Goal: Task Accomplishment & Management: Use online tool/utility

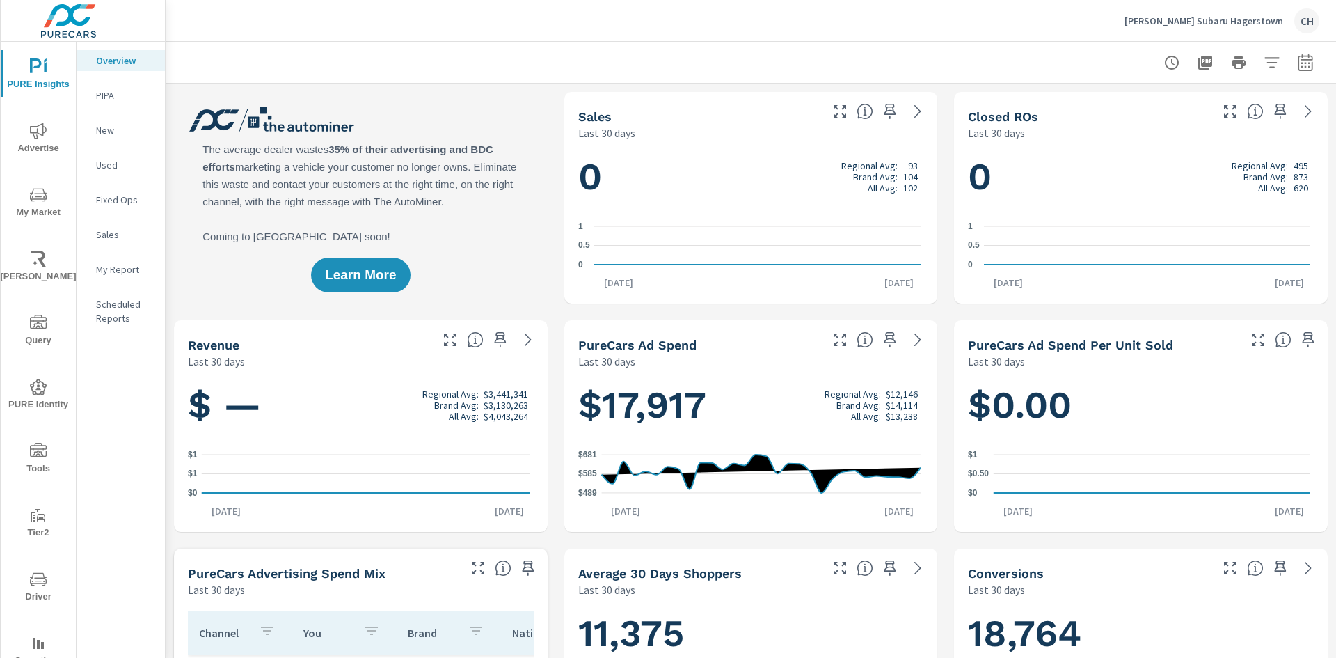
scroll to position [1, 0]
click at [1228, 21] on p "Sheehy Subaru Hagerstown" at bounding box center [1204, 21] width 159 height 13
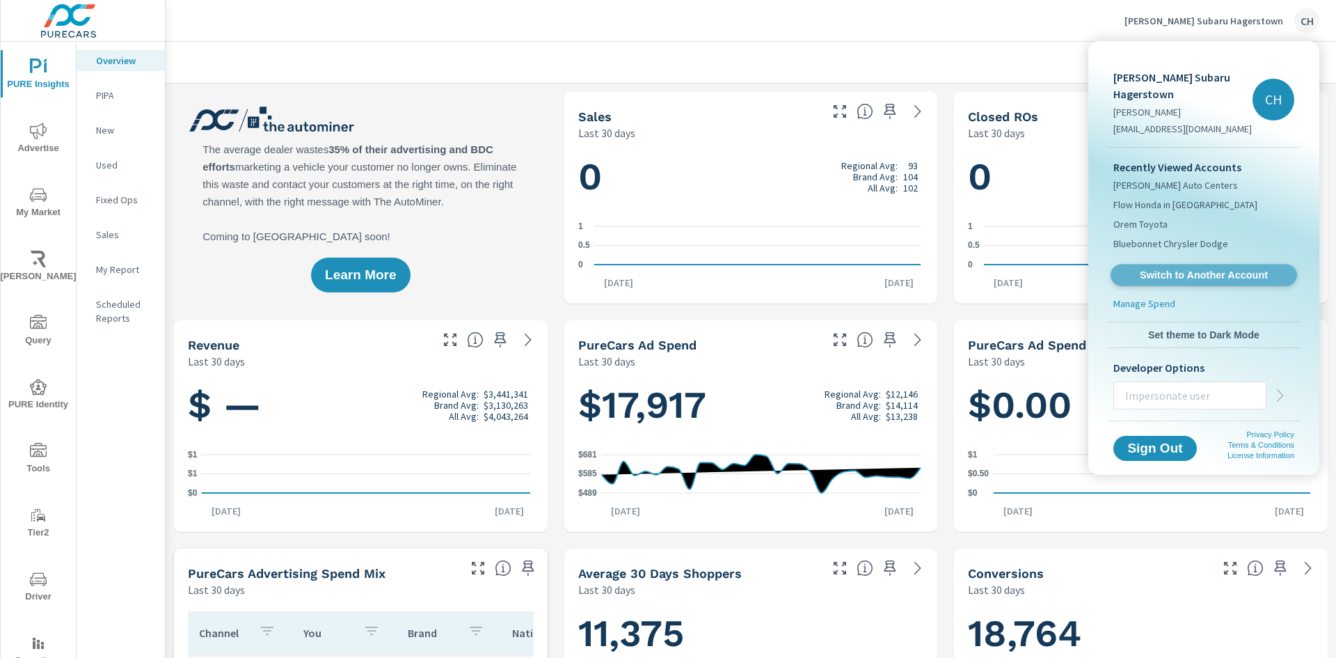
click at [1187, 269] on span "Switch to Another Account" at bounding box center [1203, 275] width 171 height 13
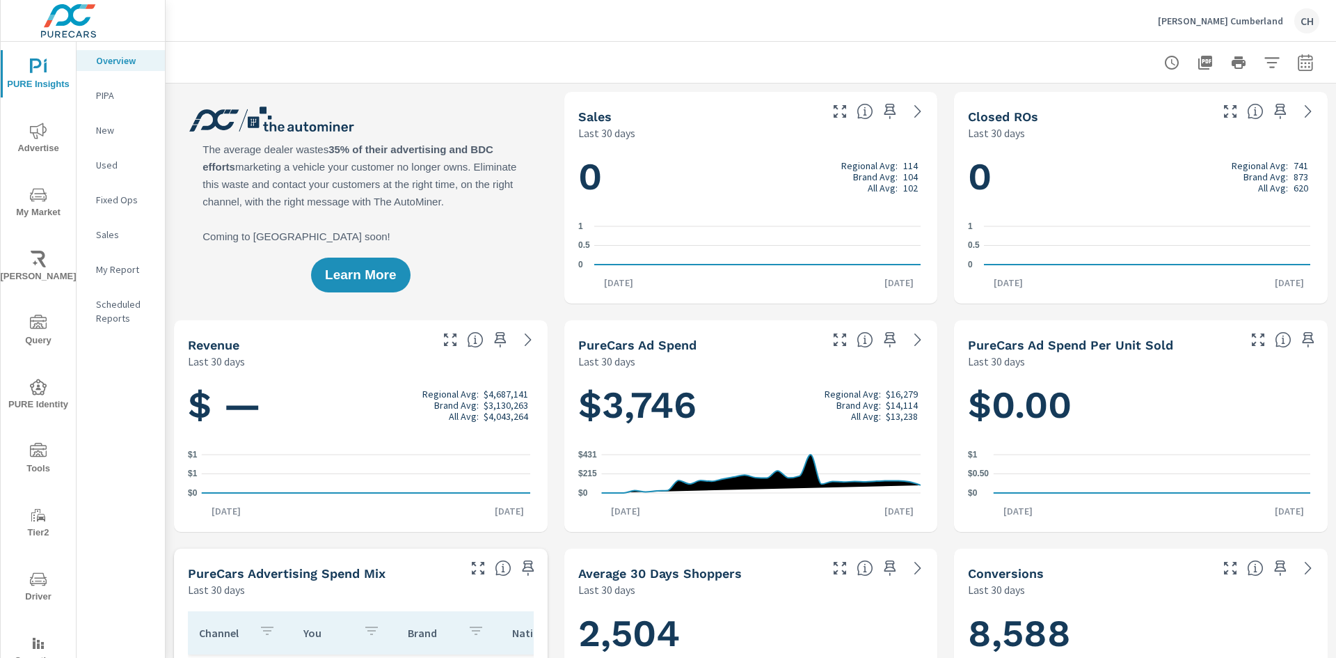
scroll to position [1, 0]
click at [33, 192] on icon "nav menu" at bounding box center [38, 195] width 17 height 17
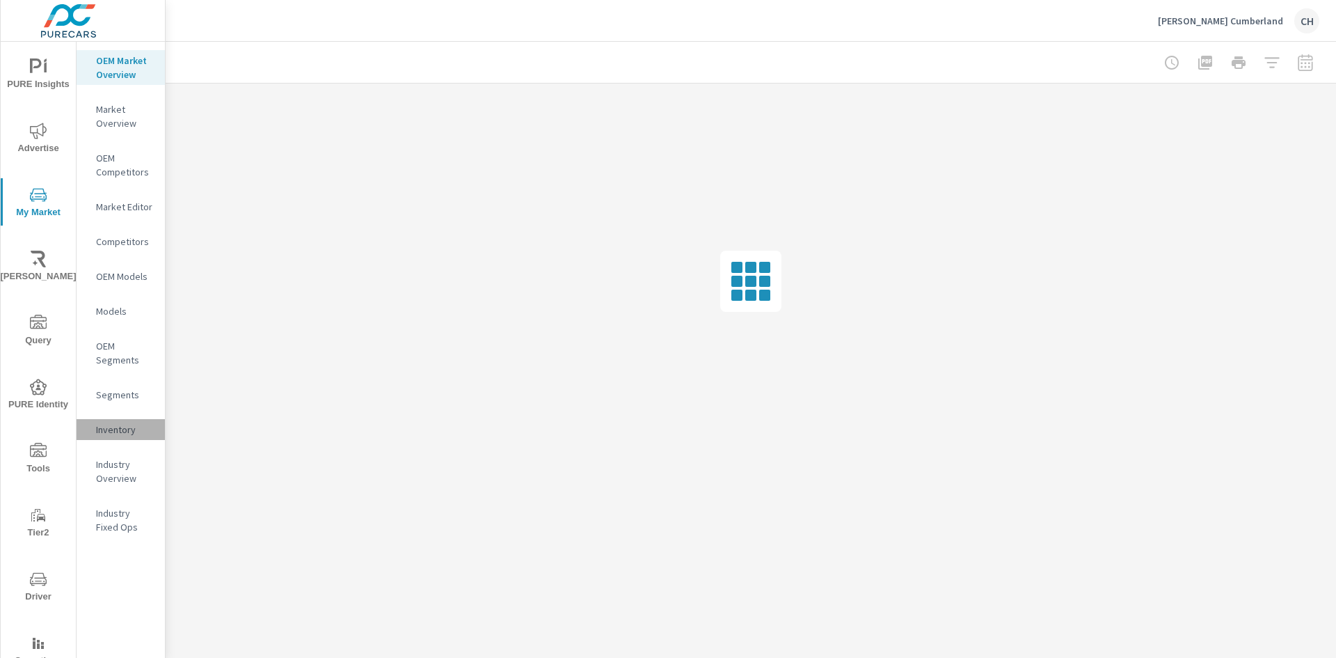
click at [127, 429] on p "Inventory" at bounding box center [125, 429] width 58 height 14
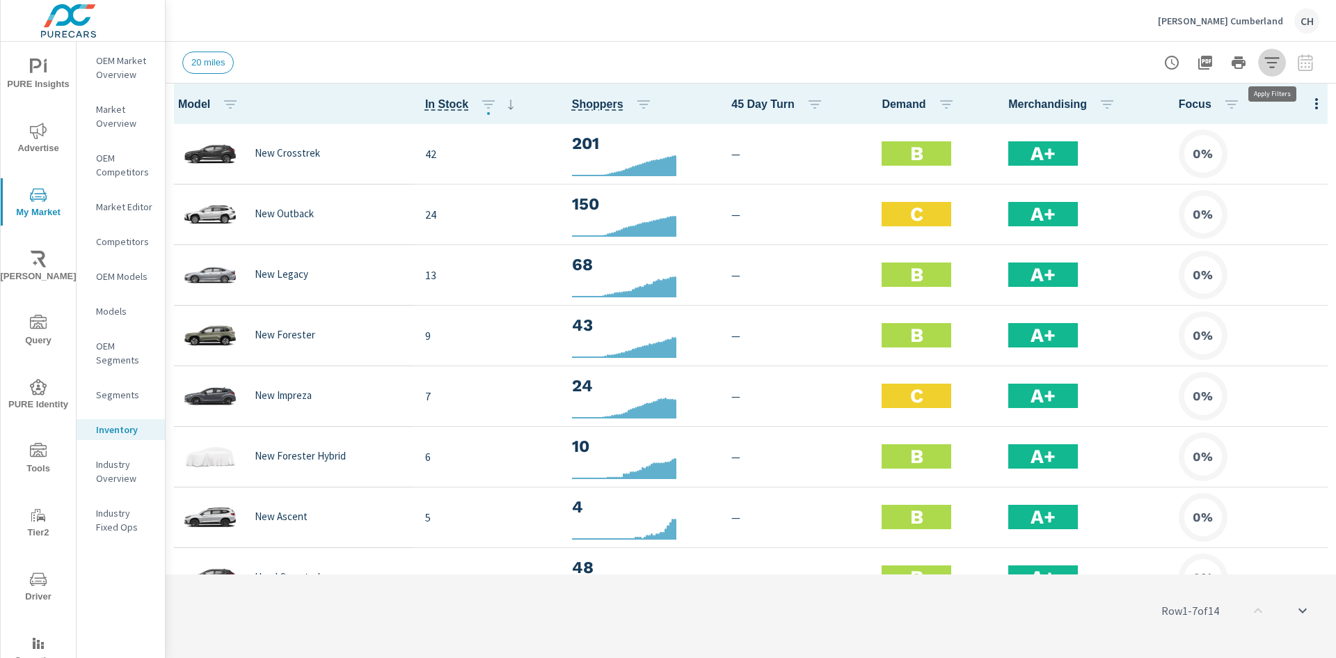
click at [1279, 64] on icon "button" at bounding box center [1272, 62] width 17 height 17
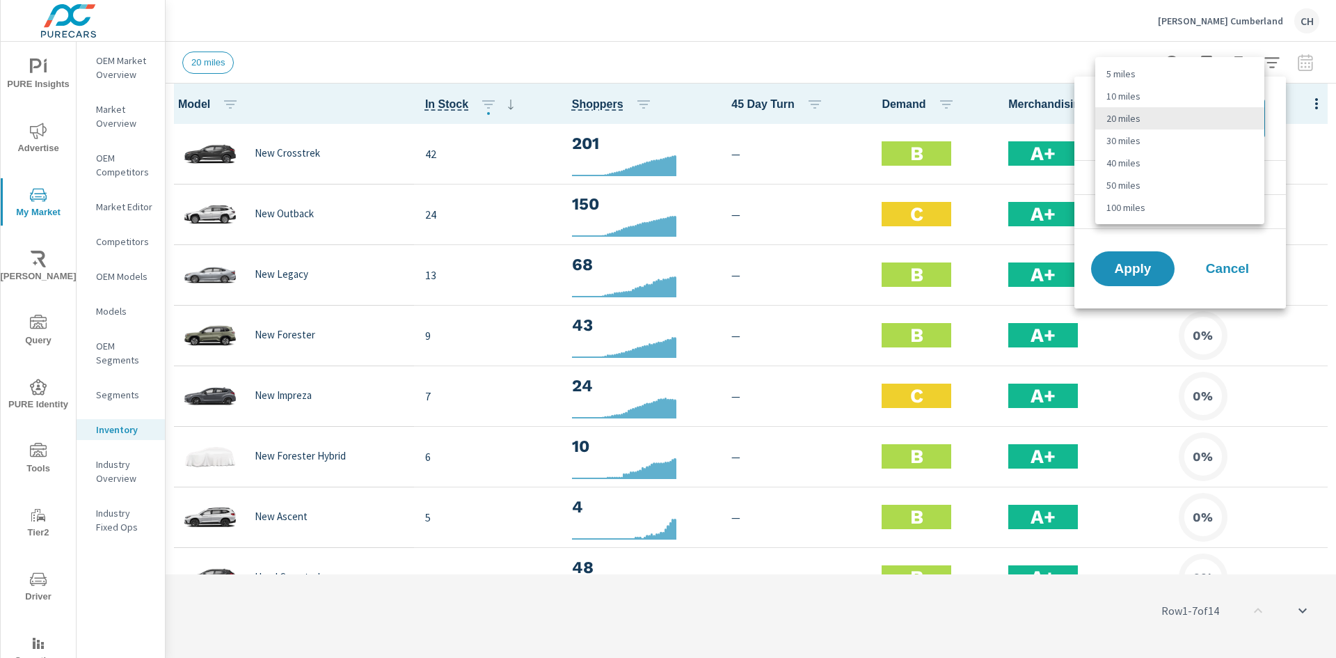
click at [1253, 113] on body "PURE Insights Advertise My Market [PERSON_NAME] Query PURE Identity Tools Tier2…" at bounding box center [668, 329] width 1336 height 658
click at [1154, 200] on li "100 miles" at bounding box center [1179, 207] width 169 height 22
type Distance "100"
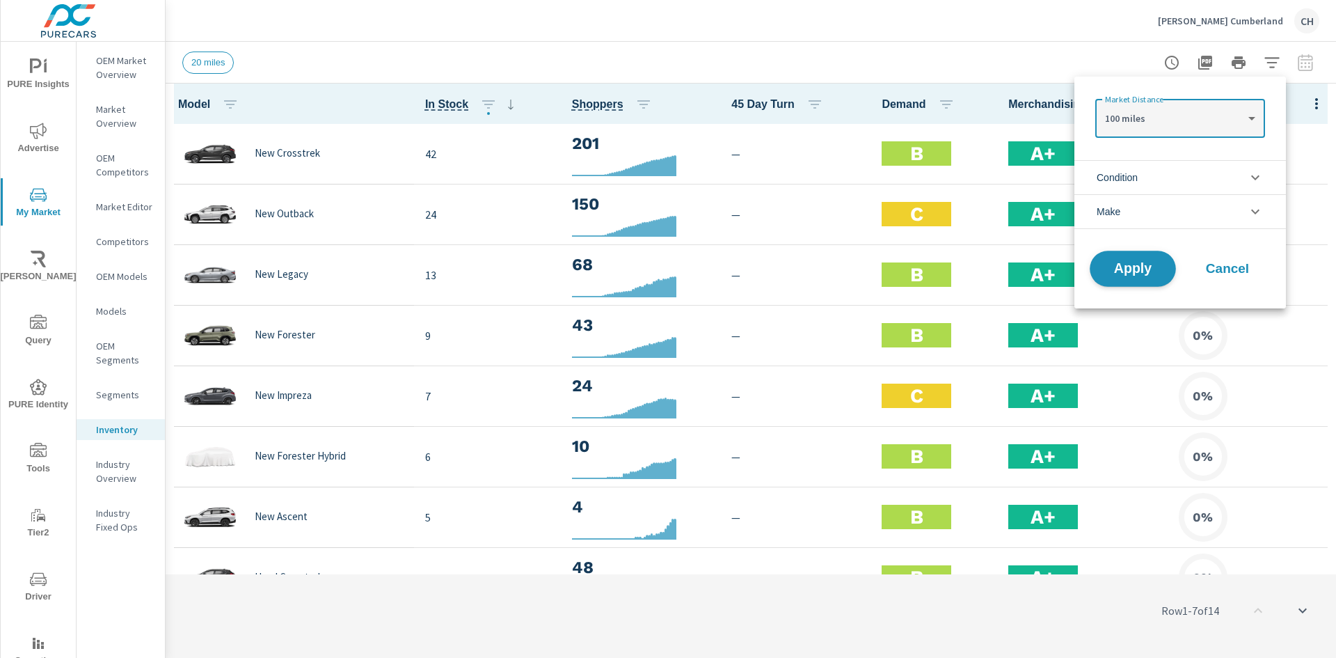
click at [1127, 269] on span "Apply" at bounding box center [1132, 268] width 57 height 13
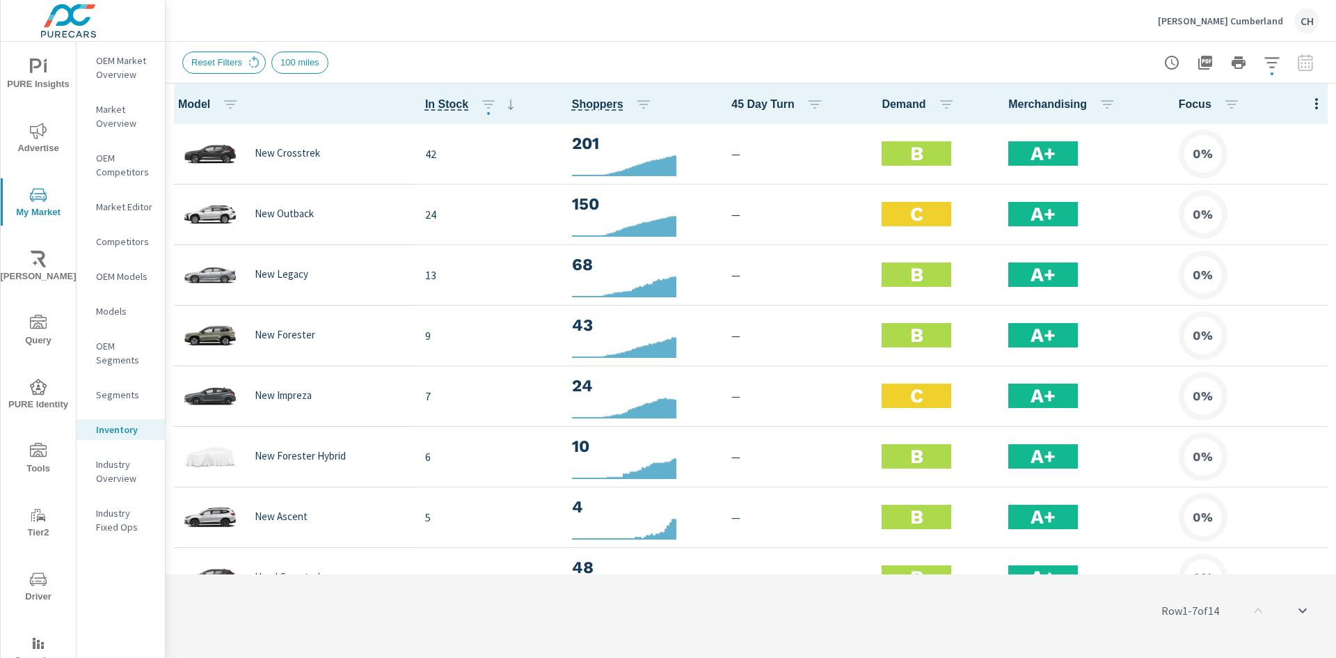
click at [1308, 100] on icon "button" at bounding box center [1316, 103] width 17 height 17
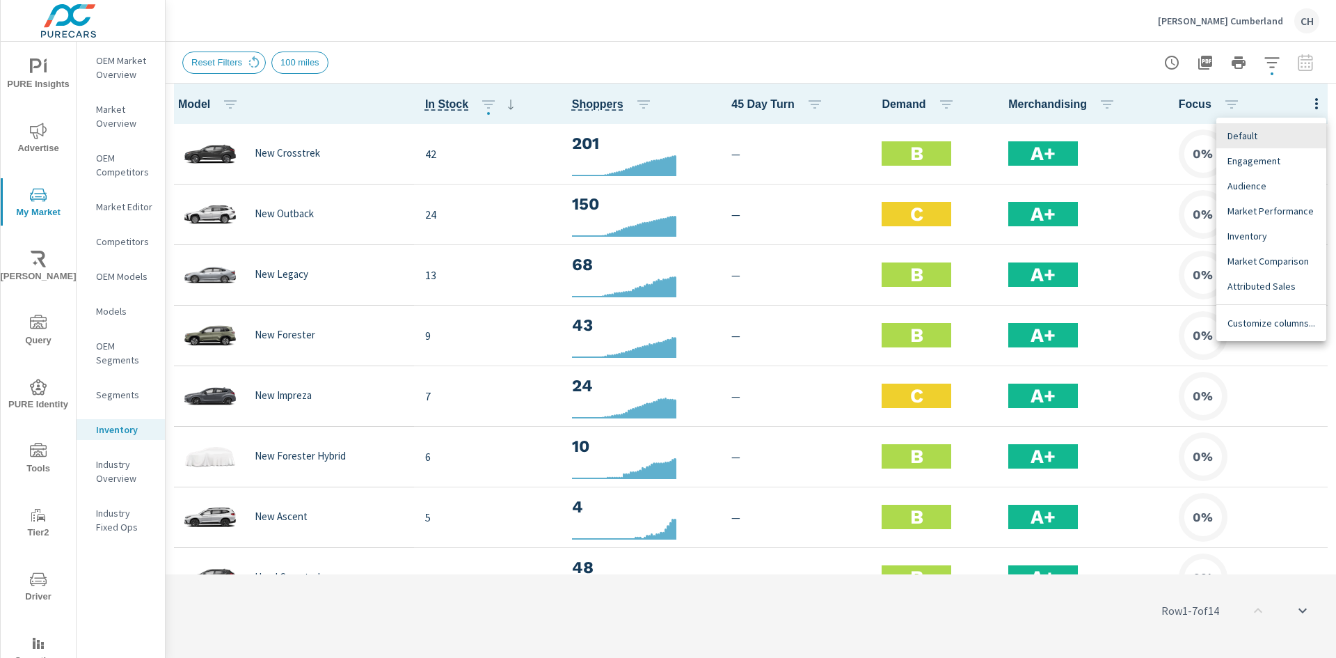
click at [1274, 257] on span "Market Comparison" at bounding box center [1272, 261] width 88 height 14
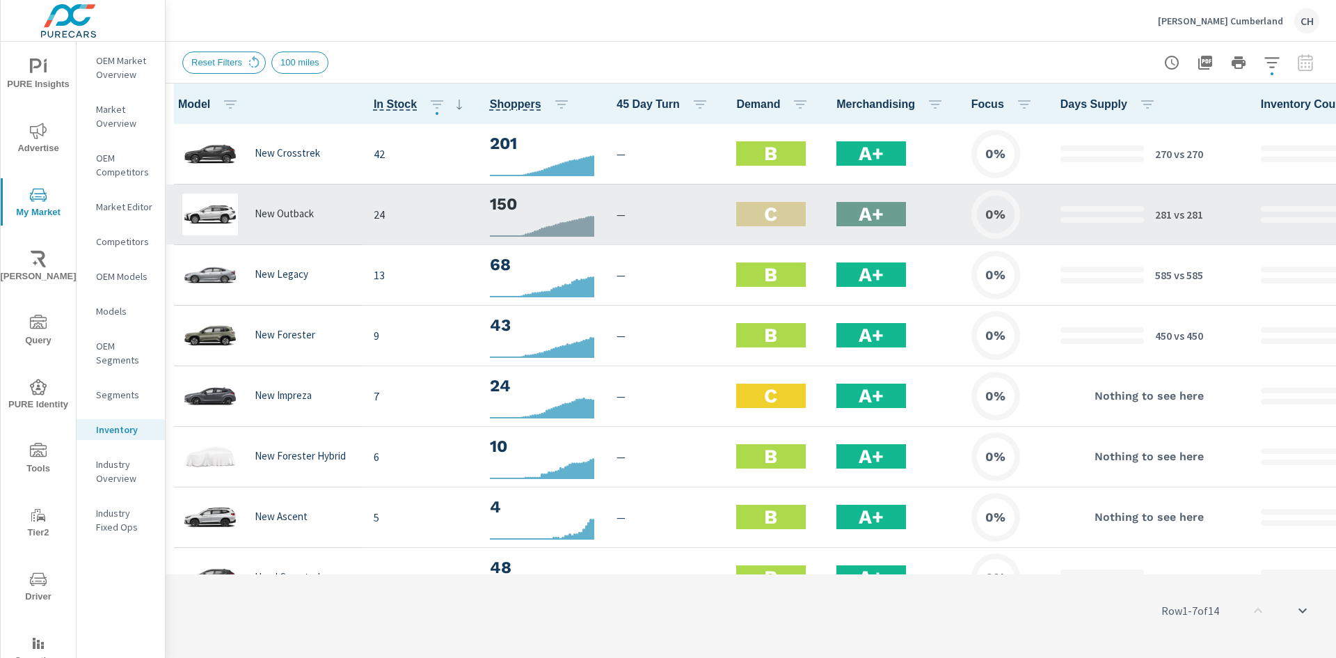
scroll to position [0, 509]
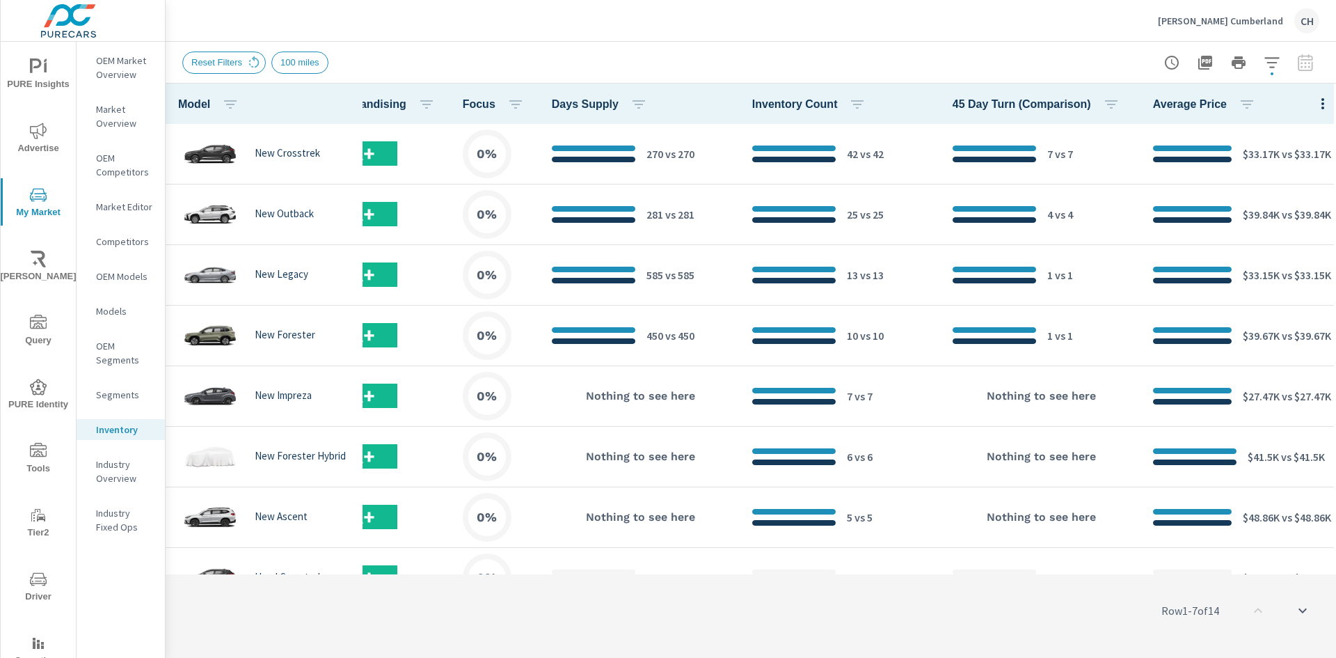
click at [528, 65] on div "Reset Filters 100 miles" at bounding box center [653, 63] width 942 height 22
click at [1269, 60] on icon "button" at bounding box center [1272, 62] width 17 height 17
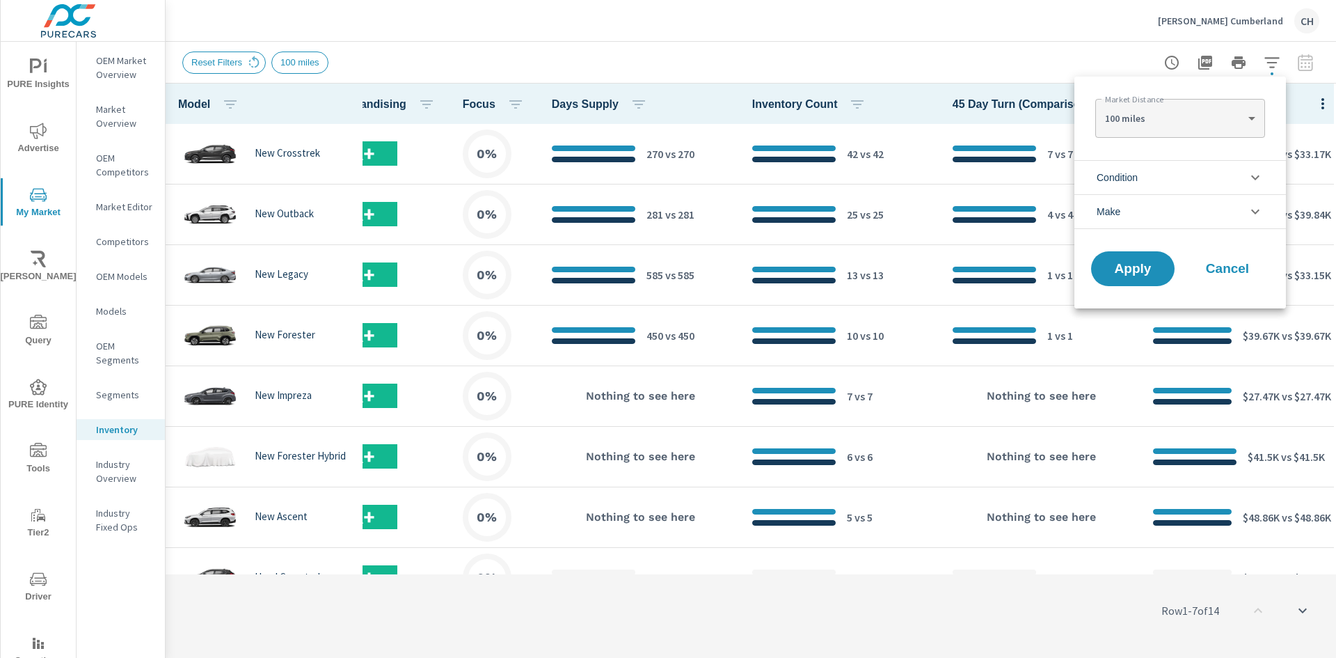
click at [1269, 60] on div at bounding box center [668, 329] width 1336 height 658
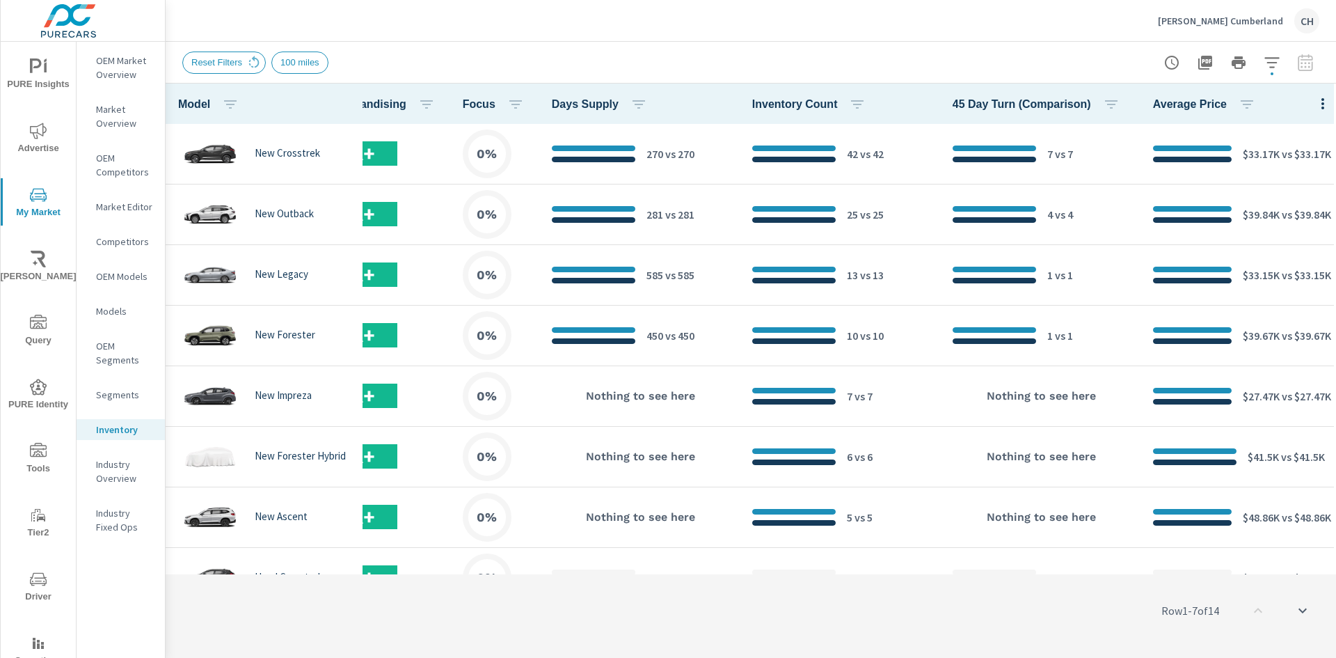
click at [1299, 65] on div at bounding box center [1238, 63] width 161 height 28
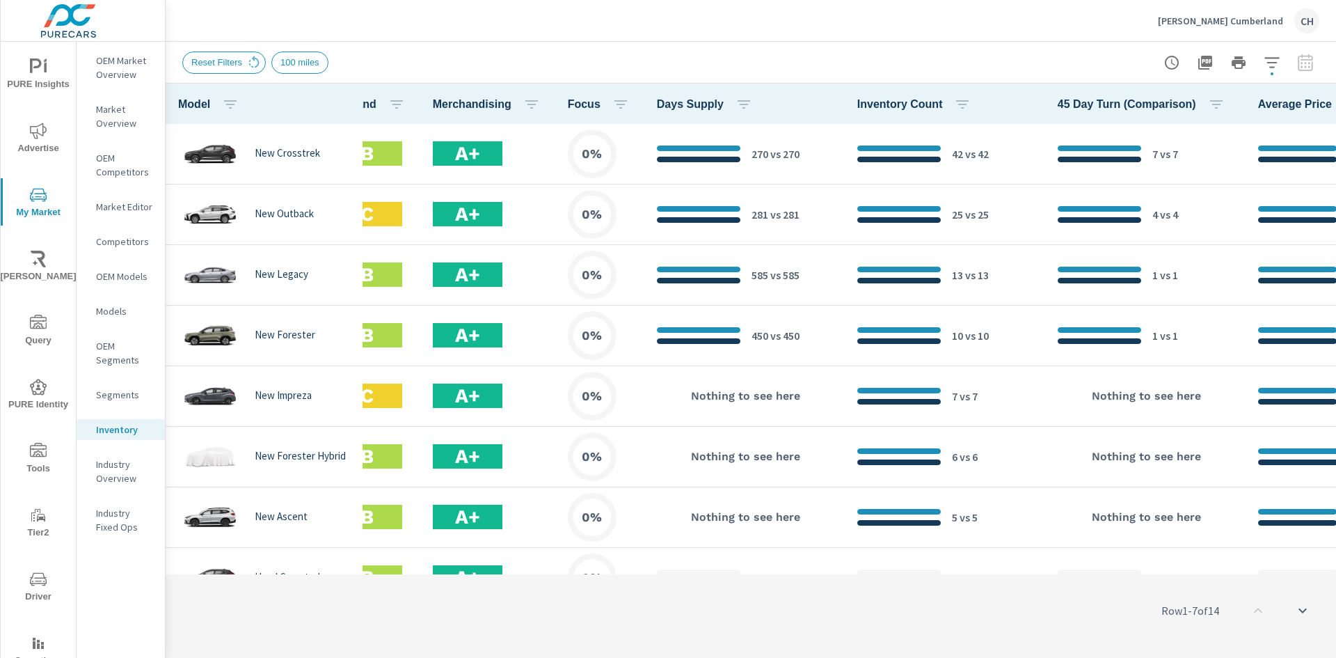
scroll to position [0, 418]
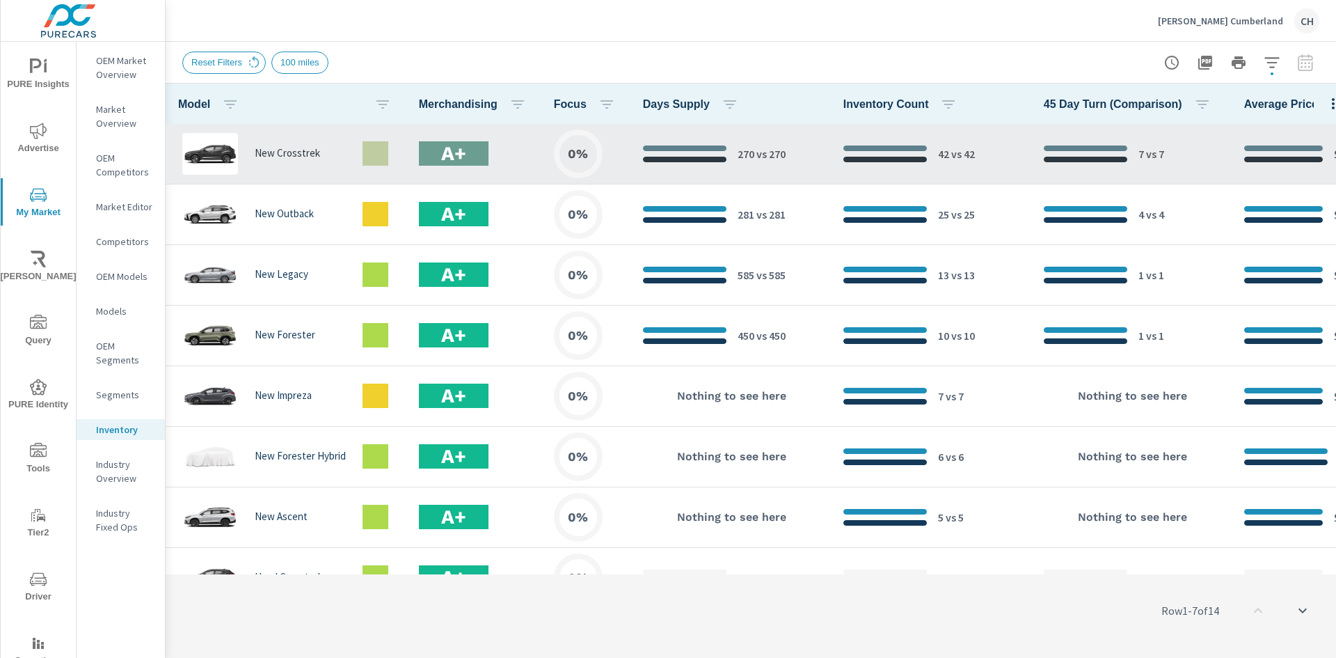
click at [688, 160] on div at bounding box center [685, 160] width 84 height 6
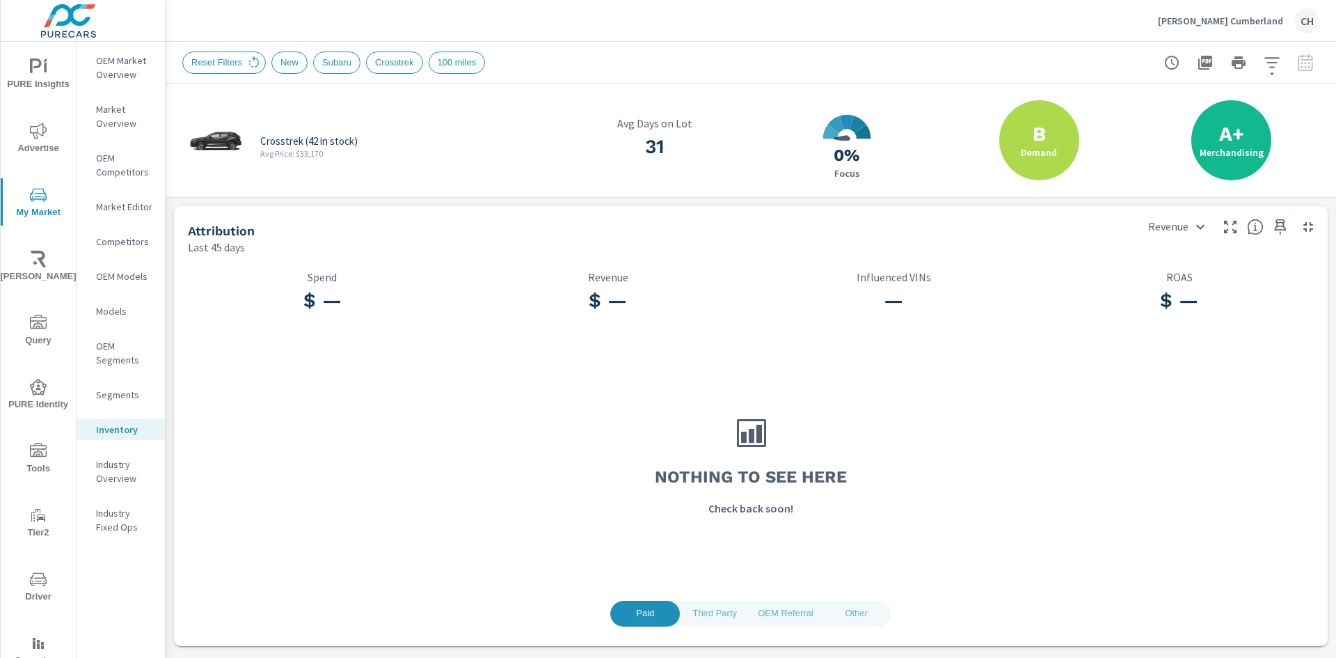
click at [719, 617] on span "Third Party" at bounding box center [714, 613] width 53 height 16
click at [780, 615] on span "OEM Referral" at bounding box center [785, 613] width 55 height 16
click at [847, 615] on span "Other" at bounding box center [856, 613] width 53 height 16
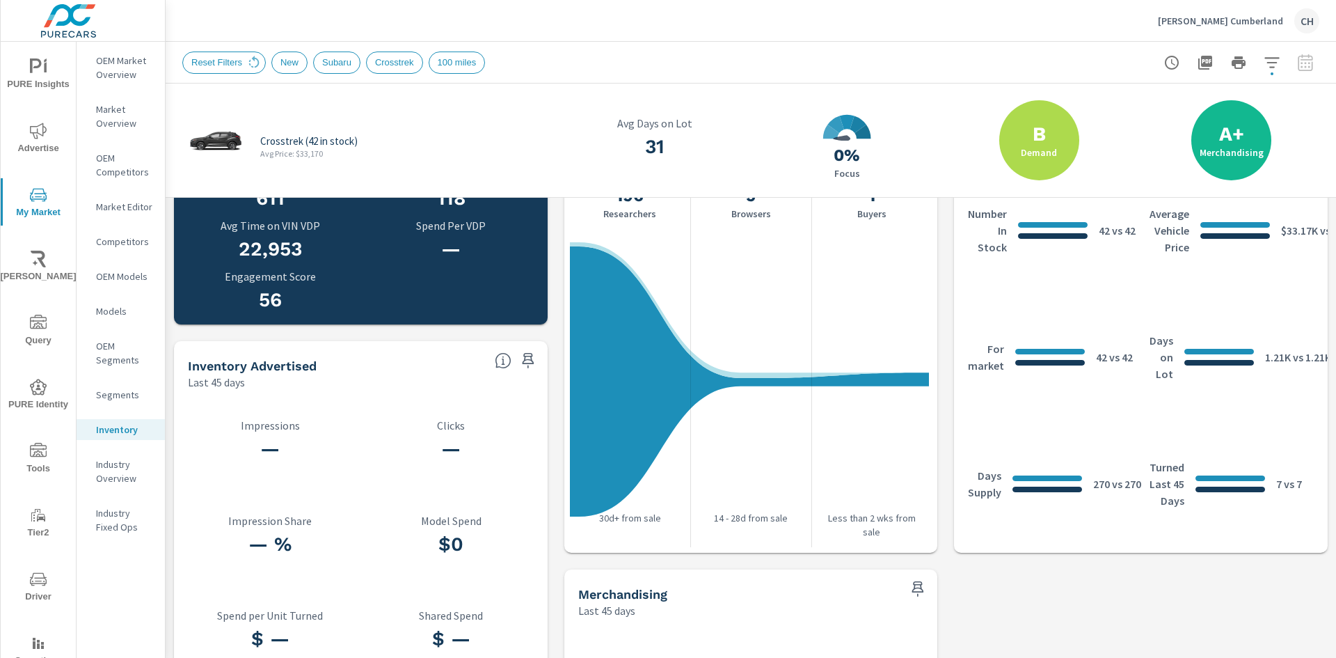
scroll to position [403, 0]
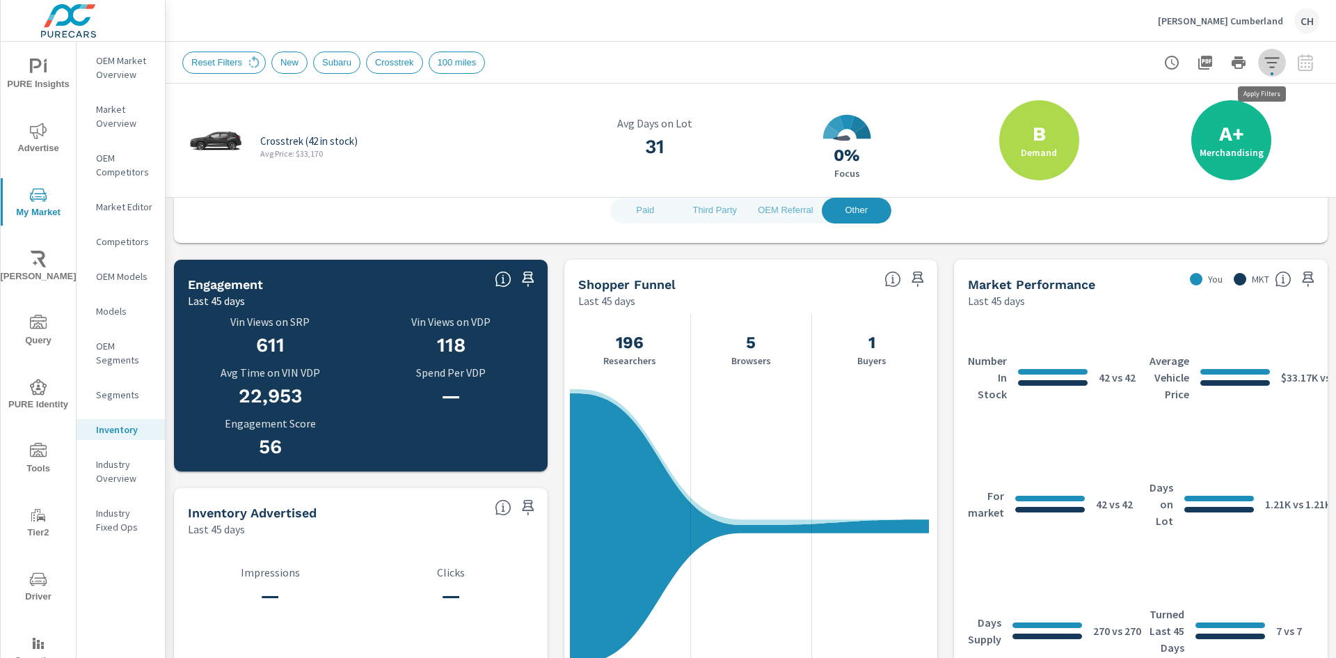
click at [1264, 66] on icon "button" at bounding box center [1272, 62] width 17 height 17
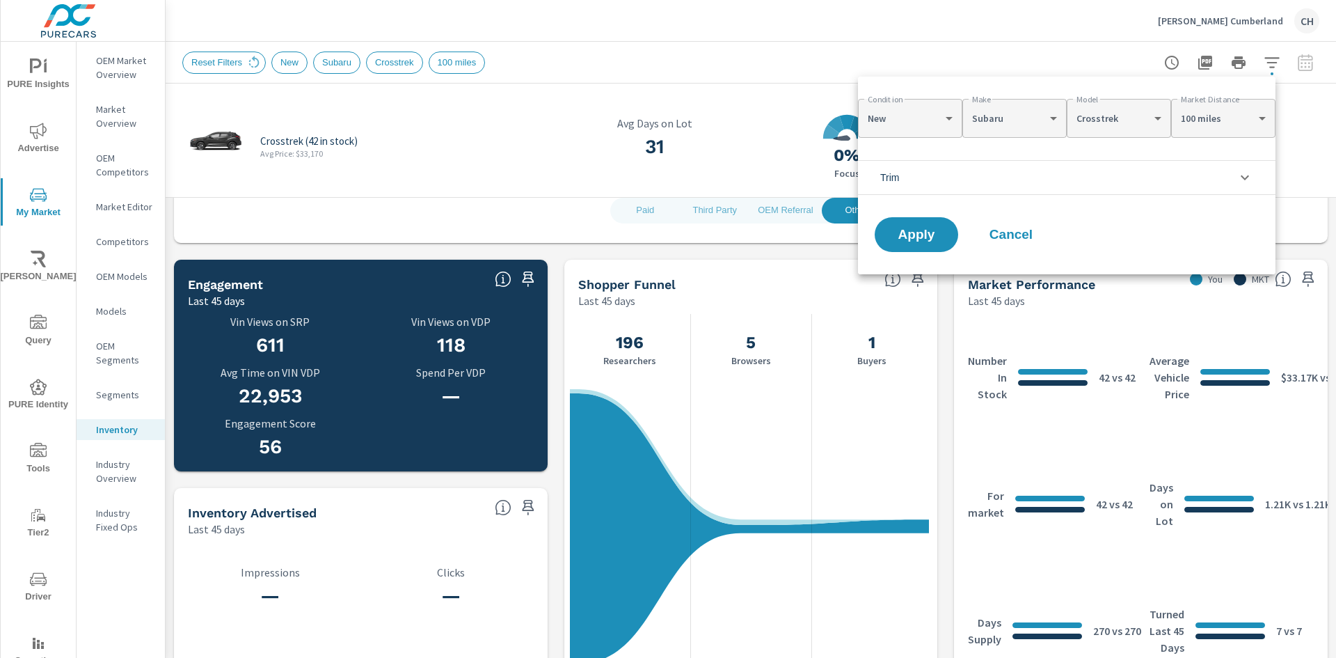
click at [1264, 66] on div at bounding box center [668, 329] width 1336 height 658
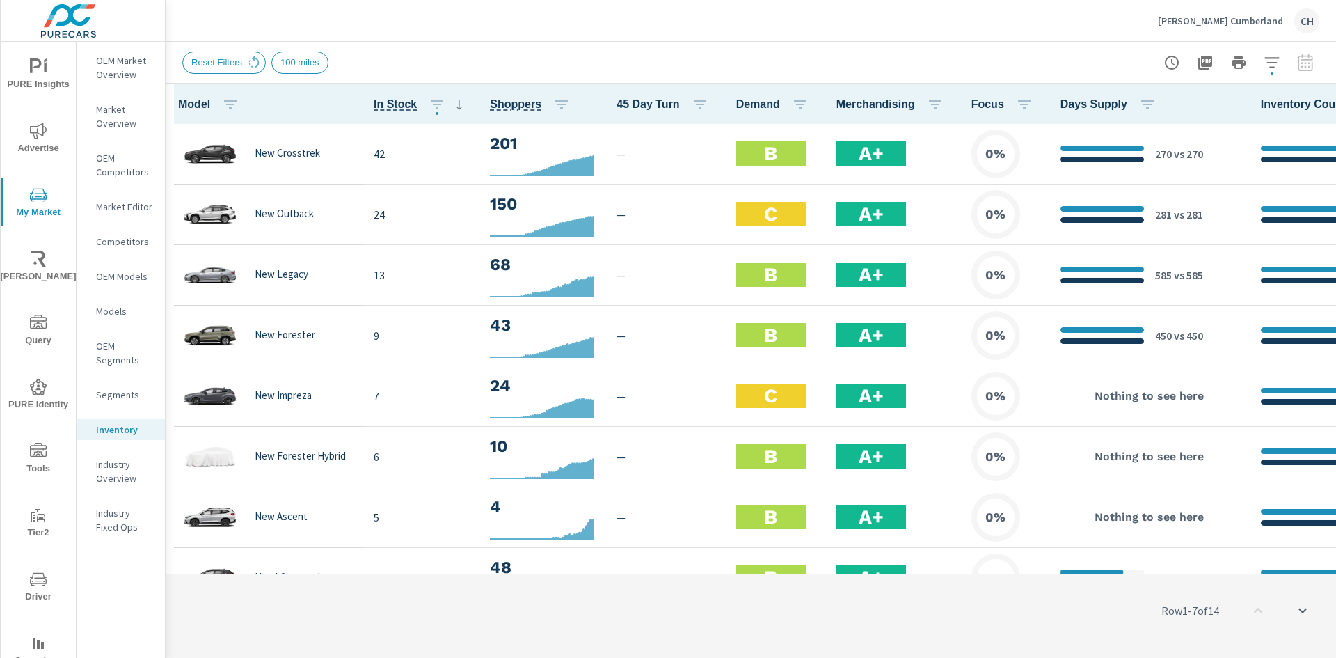
scroll to position [1, 0]
click at [1275, 65] on icon "button" at bounding box center [1272, 62] width 17 height 17
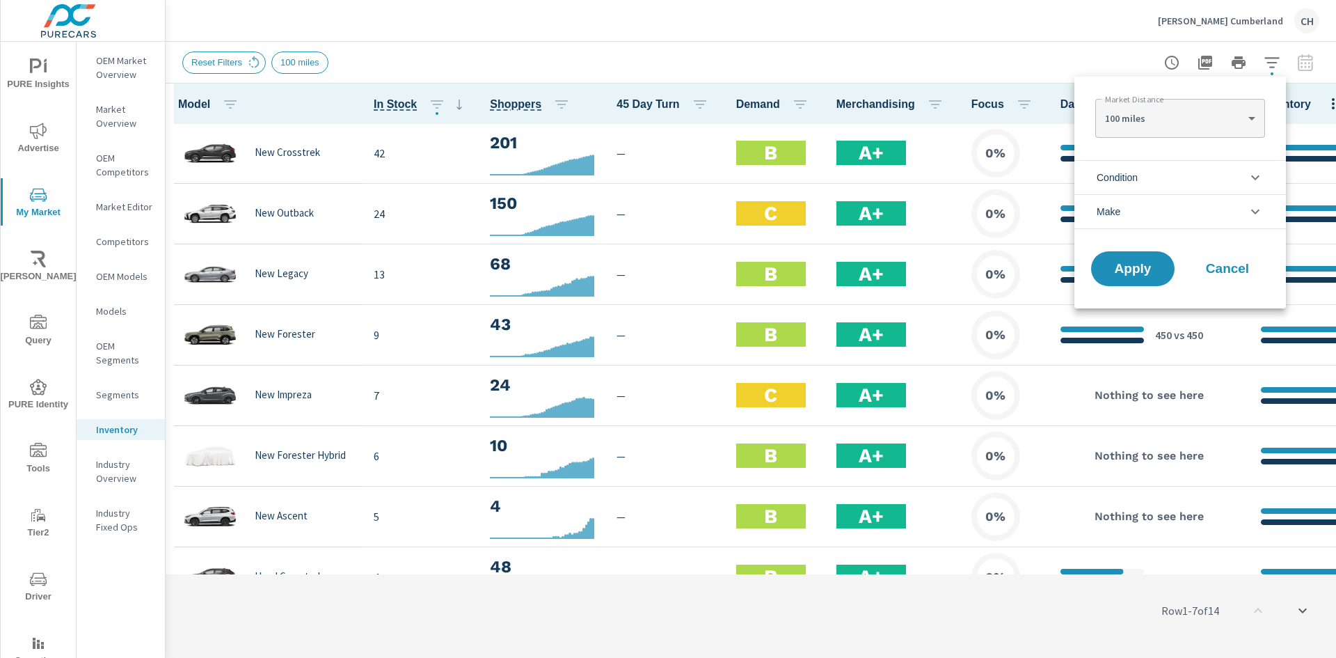
click at [1274, 66] on div at bounding box center [668, 329] width 1336 height 658
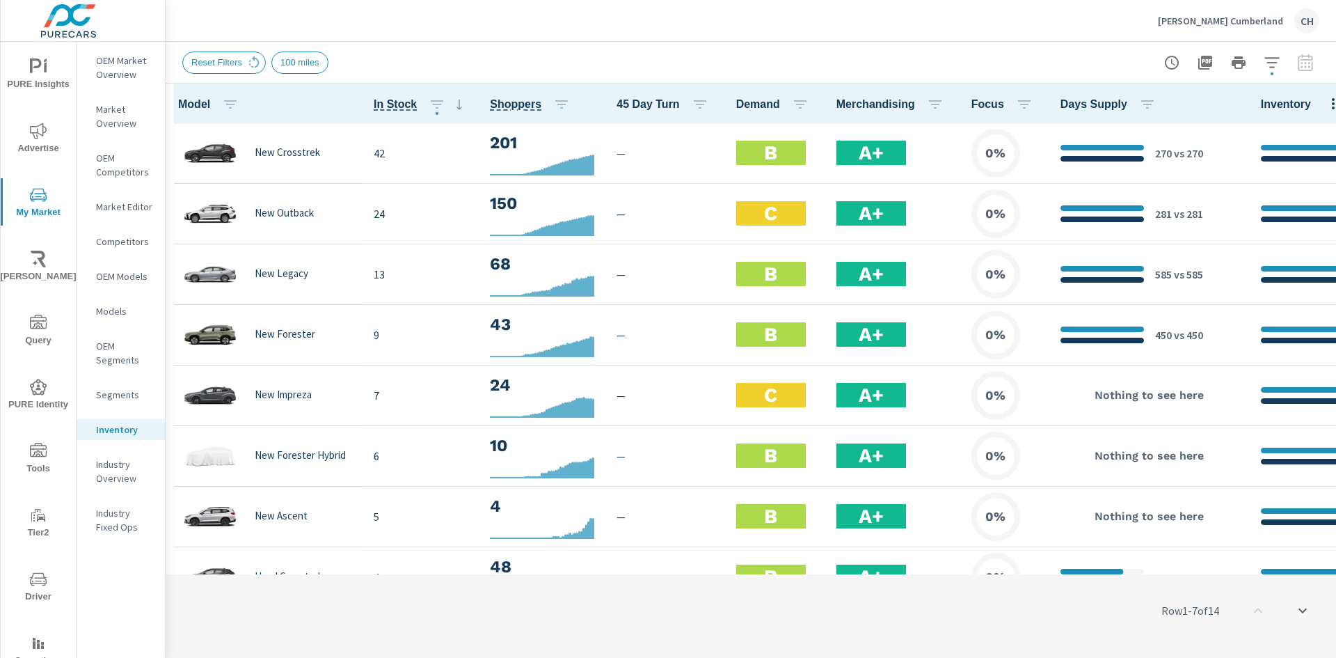
click at [909, 65] on div "Reset Filters 100 miles" at bounding box center [653, 63] width 942 height 22
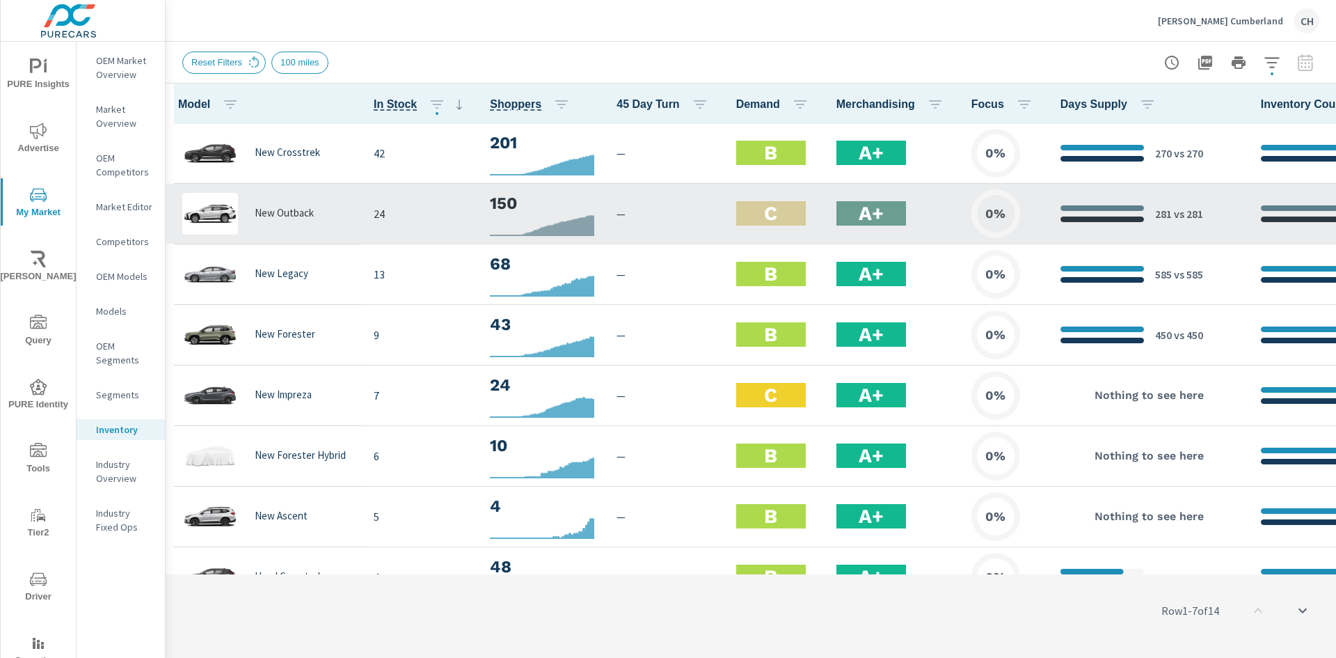
scroll to position [0, 0]
